Goal: Find specific page/section: Find specific page/section

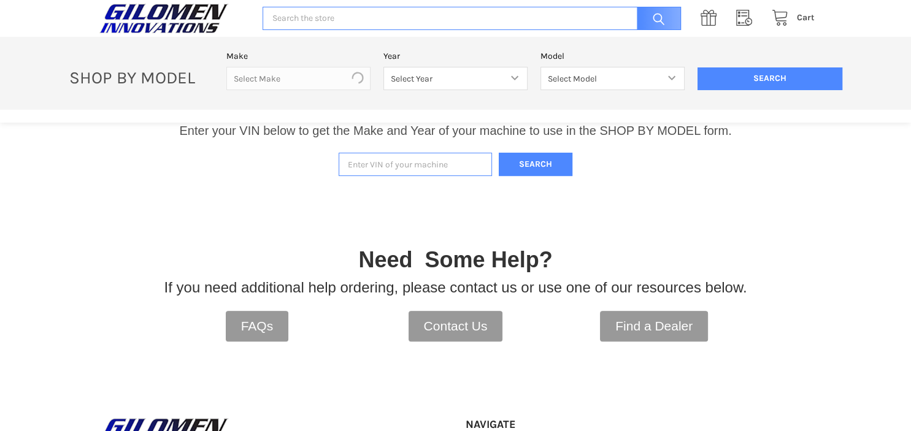
scroll to position [340, 0]
click at [349, 168] on input "Enter VIN of your machine" at bounding box center [415, 165] width 153 height 24
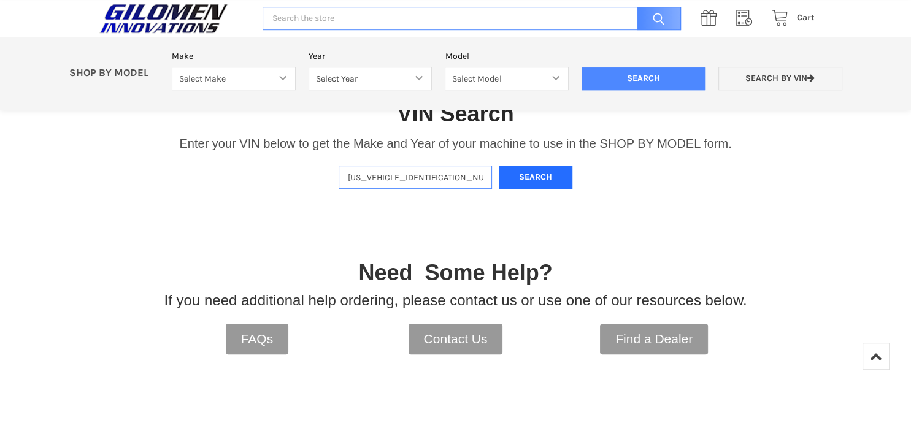
type input "[US_VEHICLE_IDENTIFICATION_NUMBER]"
click at [542, 175] on button "Search" at bounding box center [536, 178] width 74 height 24
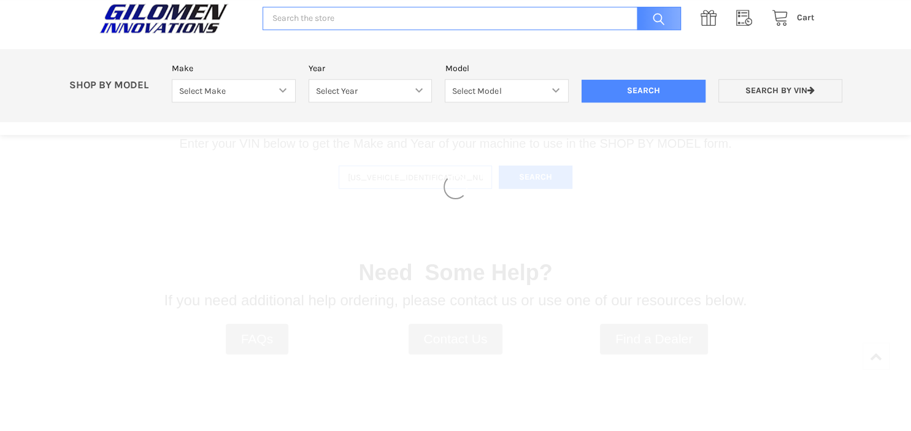
select select "330"
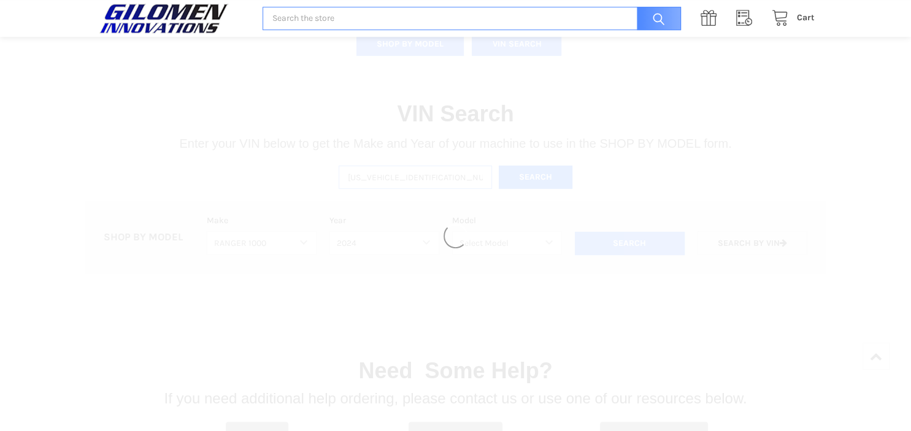
select select "628"
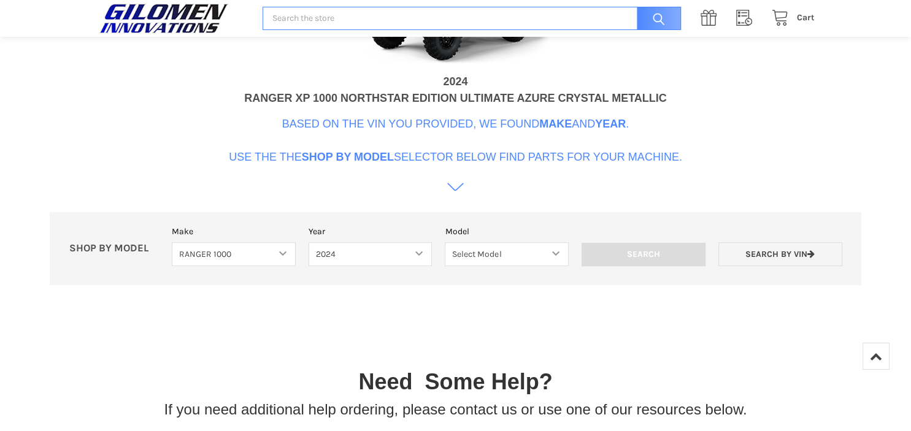
scroll to position [643, 0]
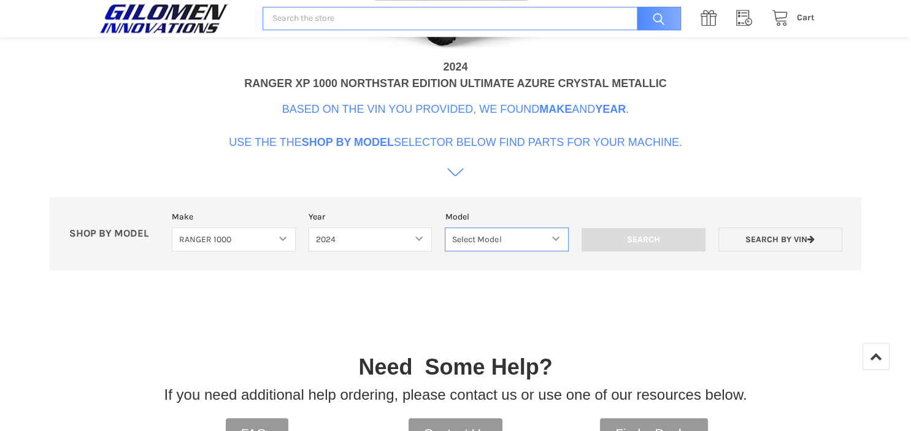
click at [445, 228] on select "Select Model Ranger 1000 Basic 61 HP SOHC Ranger 1000 Crew Basic 61 HP SOHC Ran…" at bounding box center [507, 240] width 124 height 24
select select "642"
click option "Ranger 1000 XP Northstar Ultimate" at bounding box center [0, 0] width 0 height 0
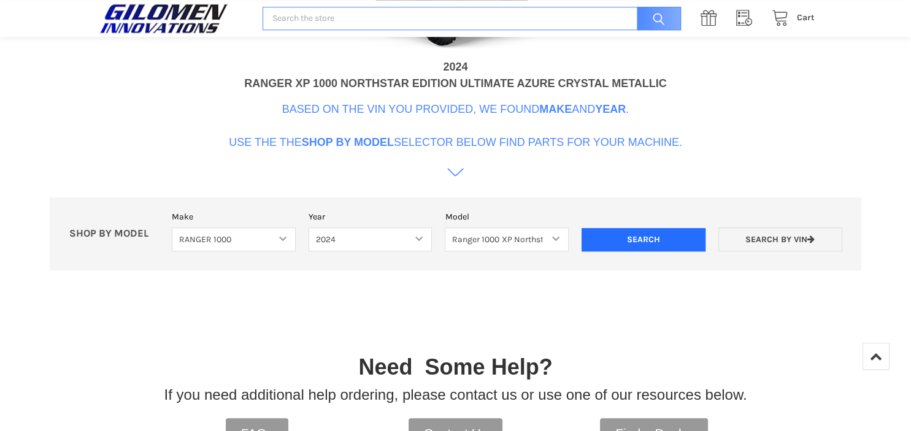
click at [627, 236] on input "Search" at bounding box center [644, 239] width 124 height 23
